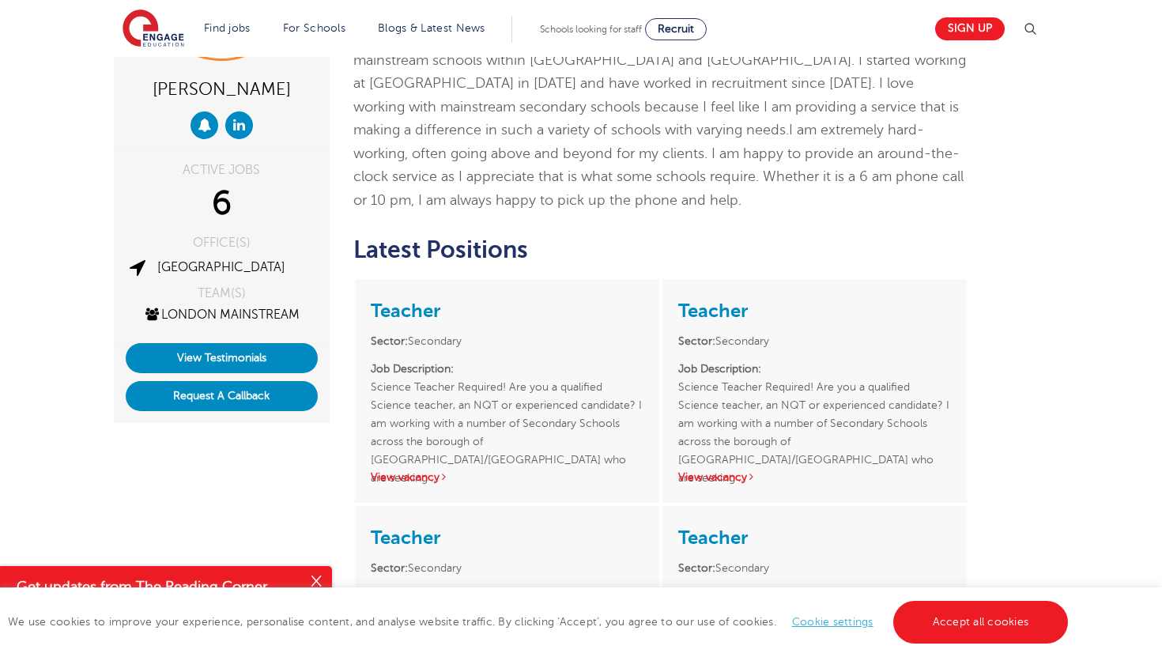
scroll to position [36, 0]
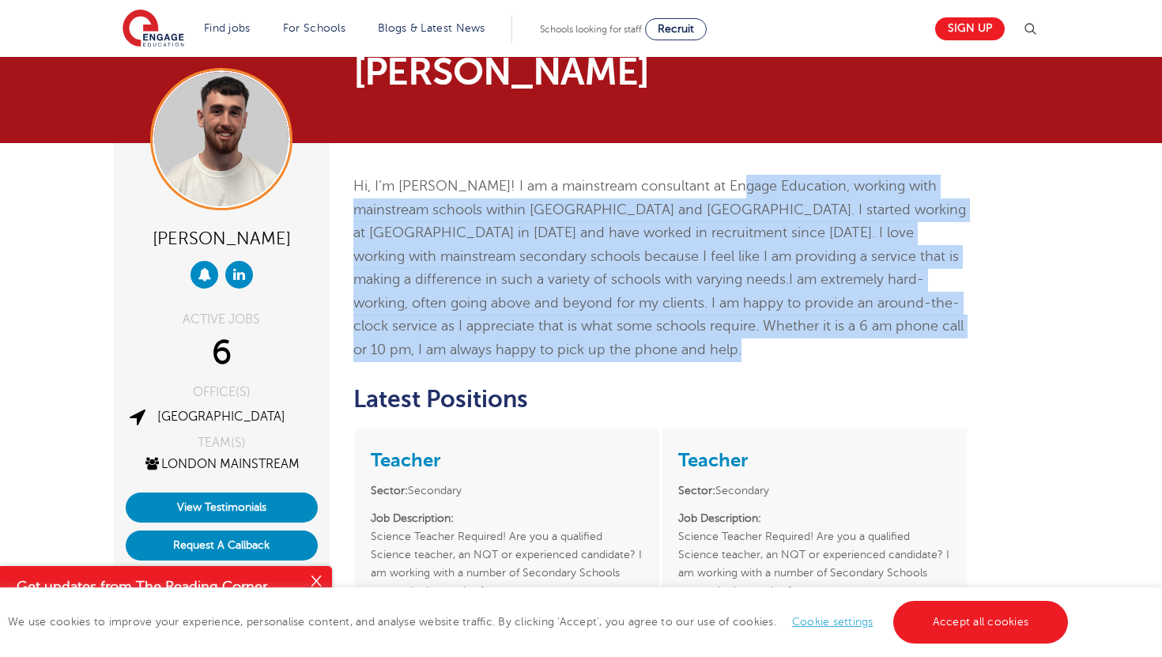
drag, startPoint x: 737, startPoint y: 178, endPoint x: 716, endPoint y: 343, distance: 166.5
click at [716, 343] on p "Hi, I’m Jamie! I am a mainstream consultant at Engage Education, working with m…" at bounding box center [661, 268] width 616 height 187
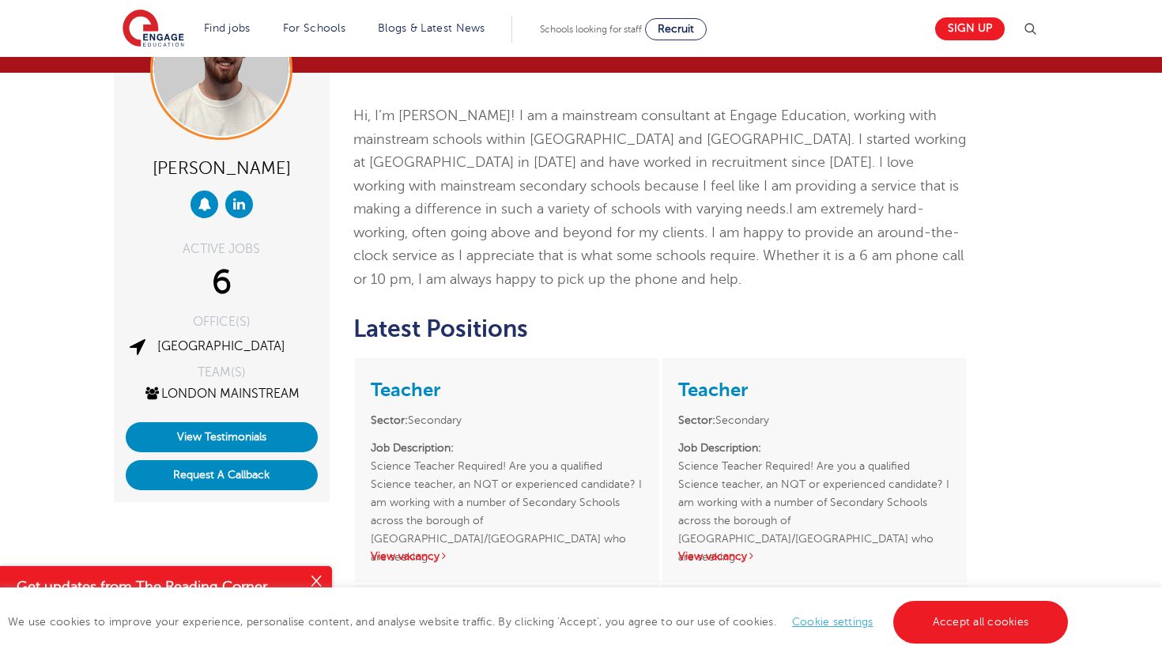
scroll to position [109, 0]
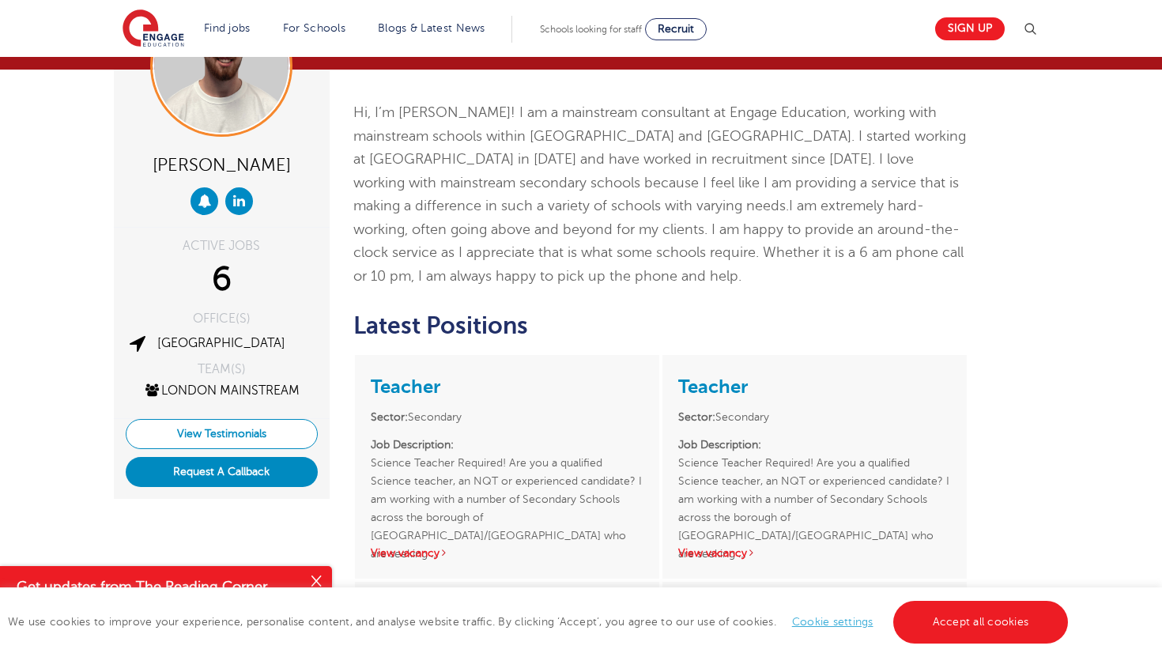
click at [228, 427] on link "View Testimonials" at bounding box center [222, 434] width 192 height 30
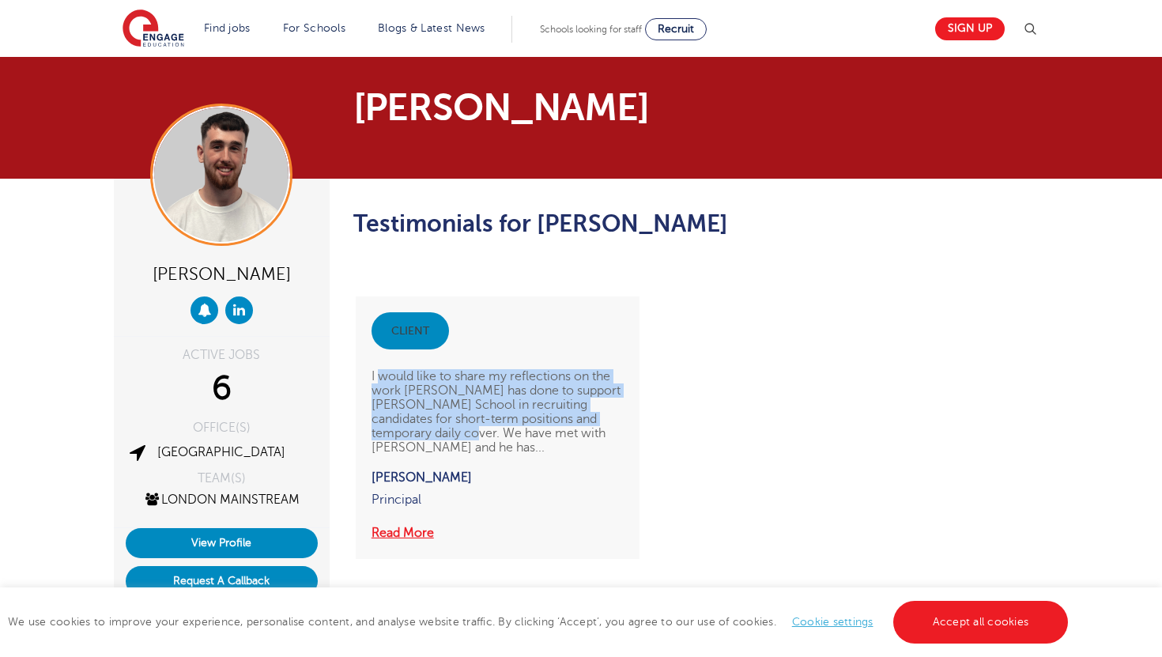
drag, startPoint x: 382, startPoint y: 383, endPoint x: 447, endPoint y: 439, distance: 85.7
click at [447, 439] on p "I would like to share my reflections on the work Jamie has done to support Haye…" at bounding box center [498, 409] width 252 height 121
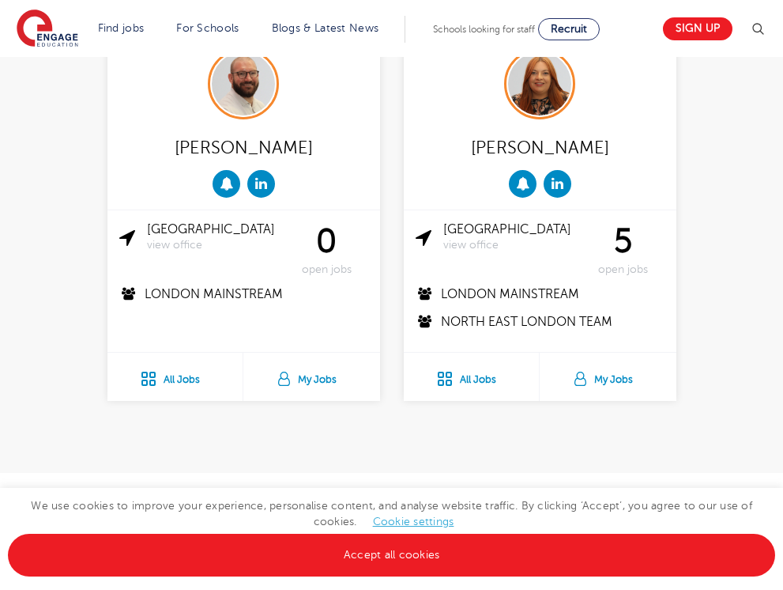
scroll to position [2209, 0]
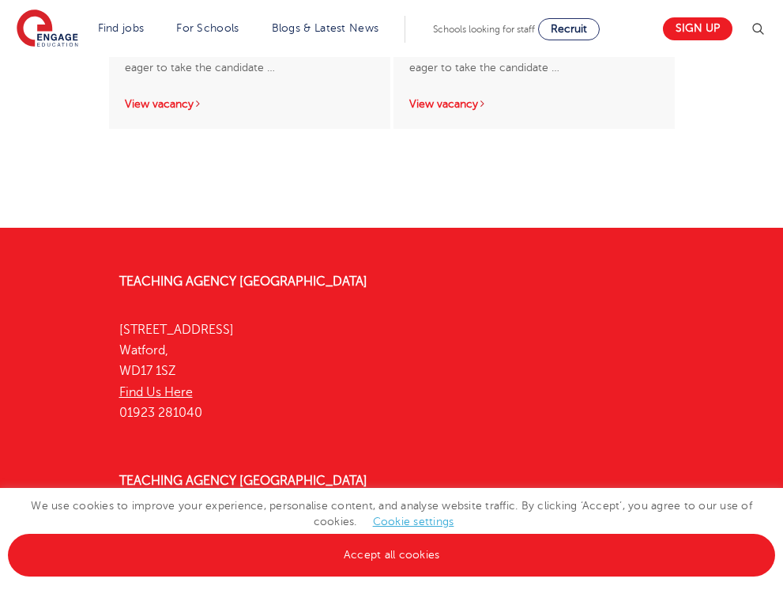
scroll to position [1098, 0]
